Goal: Information Seeking & Learning: Understand process/instructions

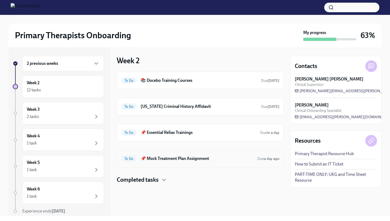
click at [200, 157] on h6 "📌 Mock Treatment Plan Assignment" at bounding box center [197, 159] width 113 height 6
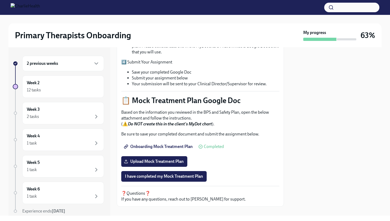
scroll to position [195, 0]
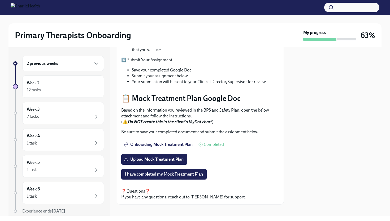
click at [176, 142] on span "Onboarding Mock Treatment Plan" at bounding box center [159, 144] width 68 height 5
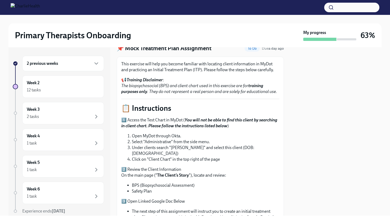
scroll to position [0, 0]
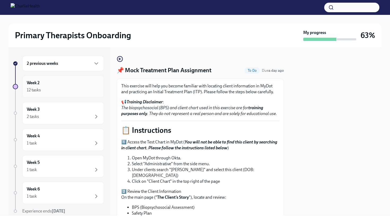
click at [37, 87] on div "12 tasks" at bounding box center [63, 90] width 73 height 6
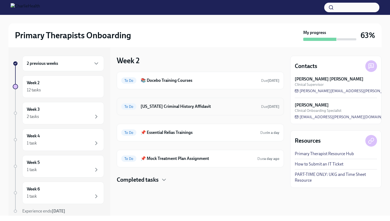
click at [157, 106] on h6 "[US_STATE] Criminal History Affidavit" at bounding box center [199, 107] width 116 height 6
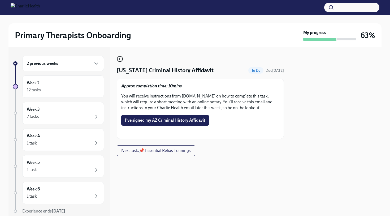
click at [121, 58] on icon "button" at bounding box center [120, 59] width 6 height 6
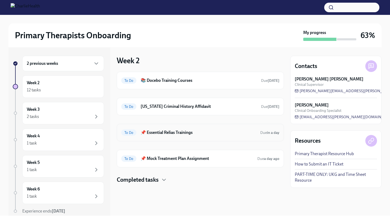
click at [222, 134] on h6 "📌 Essential Relias Trainings" at bounding box center [198, 133] width 115 height 6
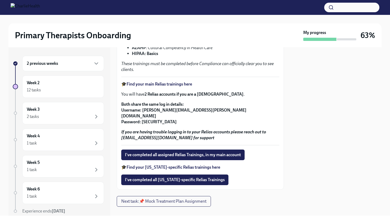
scroll to position [120, 0]
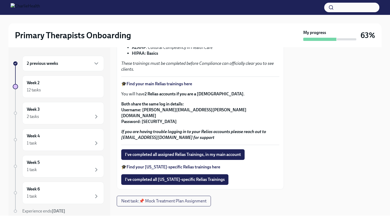
click at [185, 164] on strong "Find your [US_STATE]-specific Relias trainings here" at bounding box center [174, 166] width 94 height 5
